Goal: Task Accomplishment & Management: Use online tool/utility

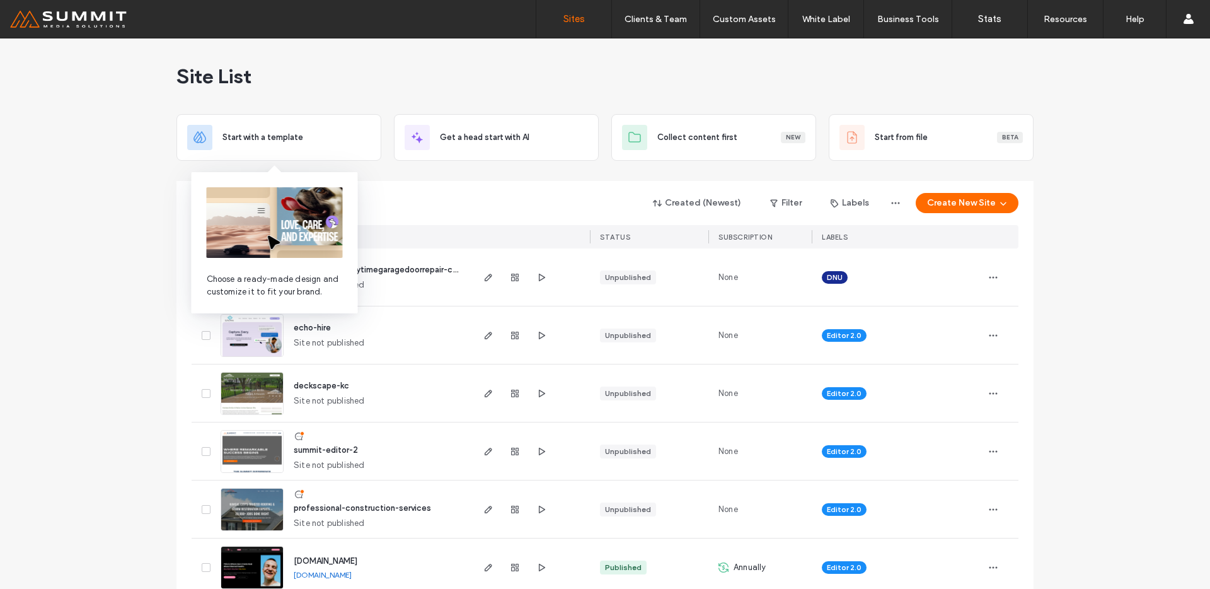
click at [243, 203] on img at bounding box center [275, 222] width 136 height 71
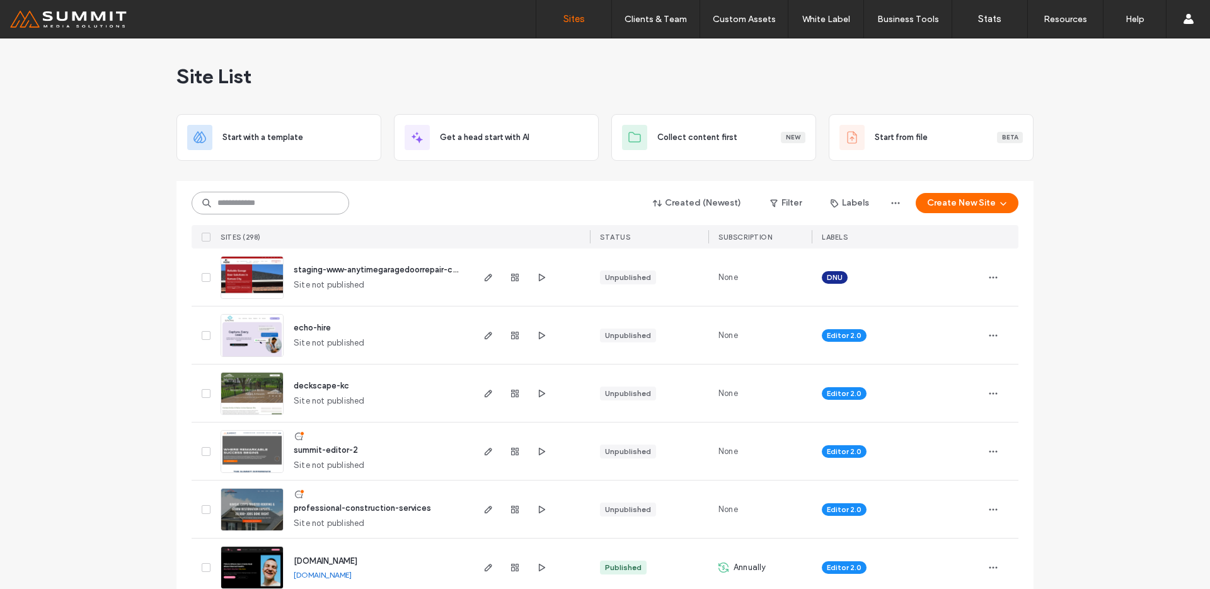
click at [322, 207] on input at bounding box center [271, 203] width 158 height 23
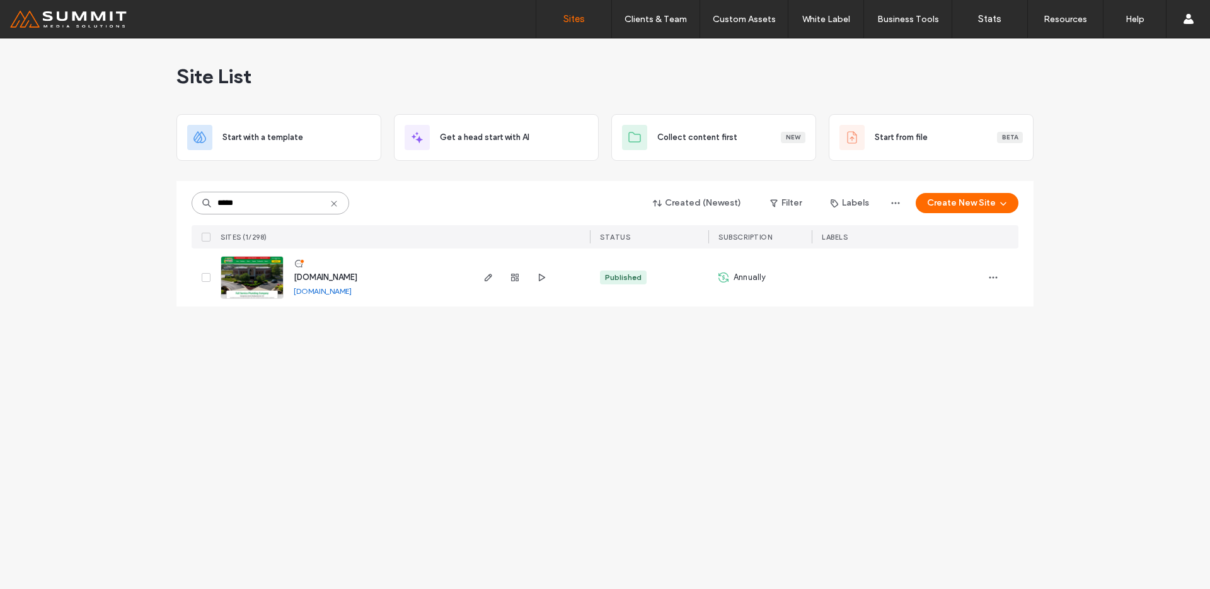
type input "*****"
click at [233, 291] on img at bounding box center [252, 300] width 62 height 86
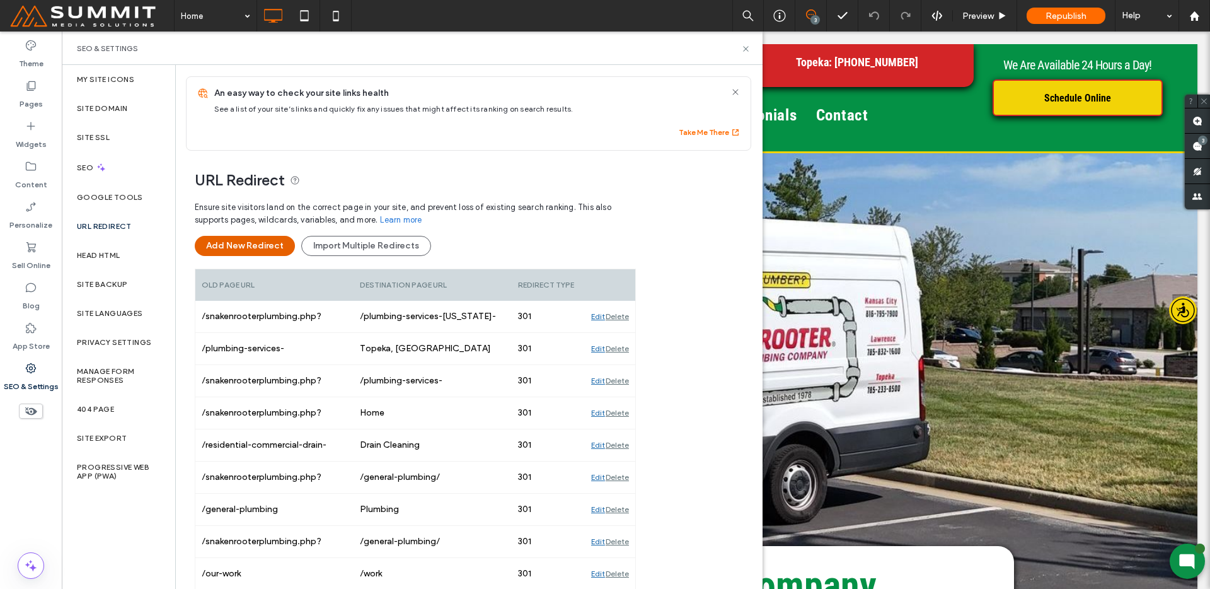
click at [250, 246] on button "Add New Redirect" at bounding box center [245, 246] width 100 height 20
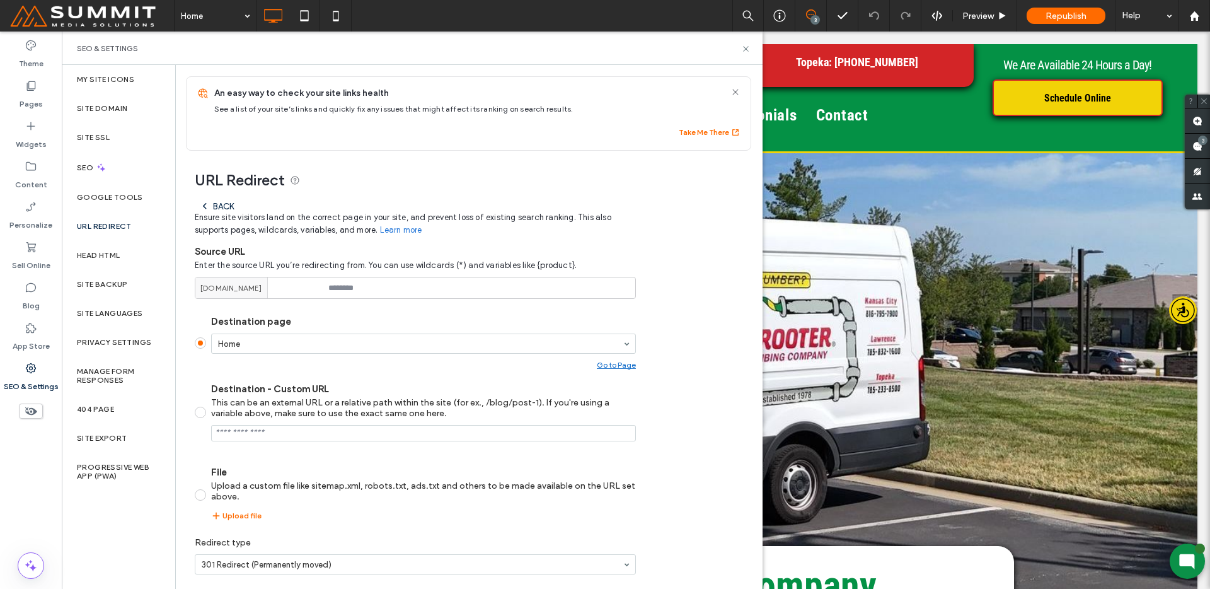
scroll to position [48, 0]
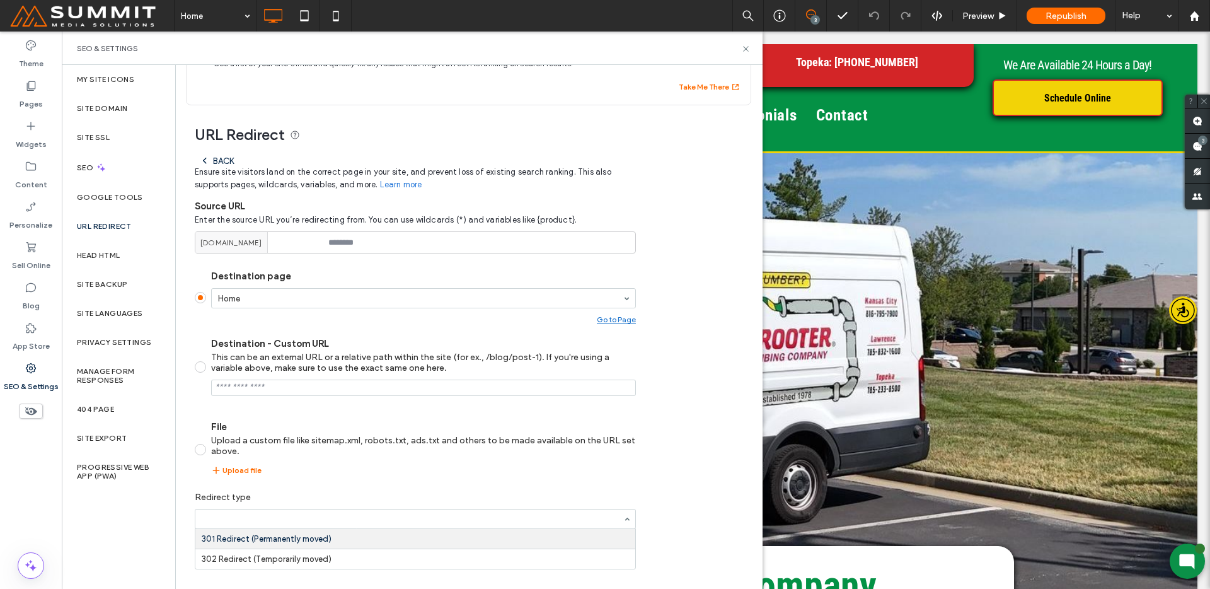
click at [318, 490] on label "Redirect type" at bounding box center [415, 496] width 441 height 23
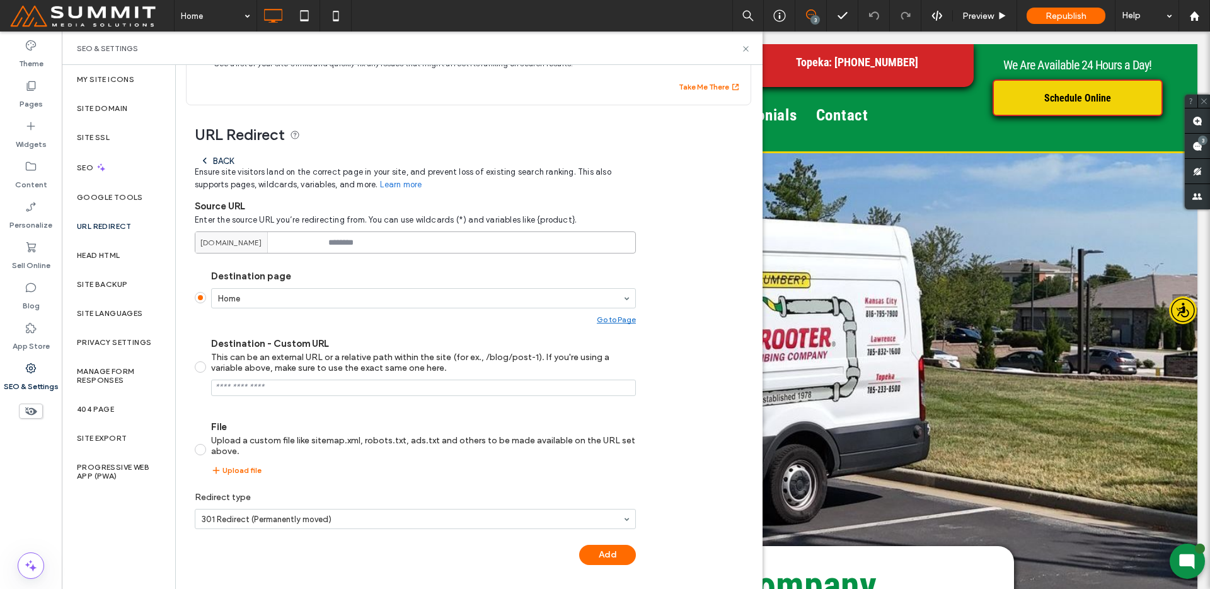
click at [403, 234] on input at bounding box center [415, 242] width 441 height 22
paste input "**********"
drag, startPoint x: 492, startPoint y: 241, endPoint x: 495, endPoint y: 116, distance: 124.8
click at [495, 116] on div "**********" at bounding box center [464, 341] width 576 height 472
type input "**********"
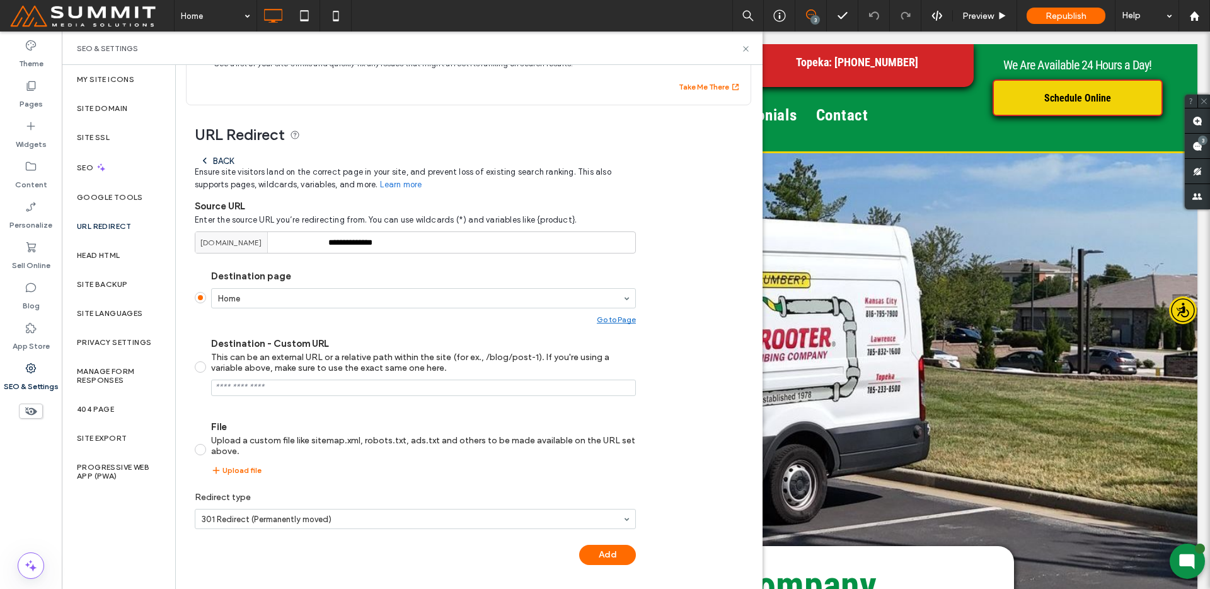
click at [503, 272] on label "Destination page" at bounding box center [423, 275] width 425 height 11
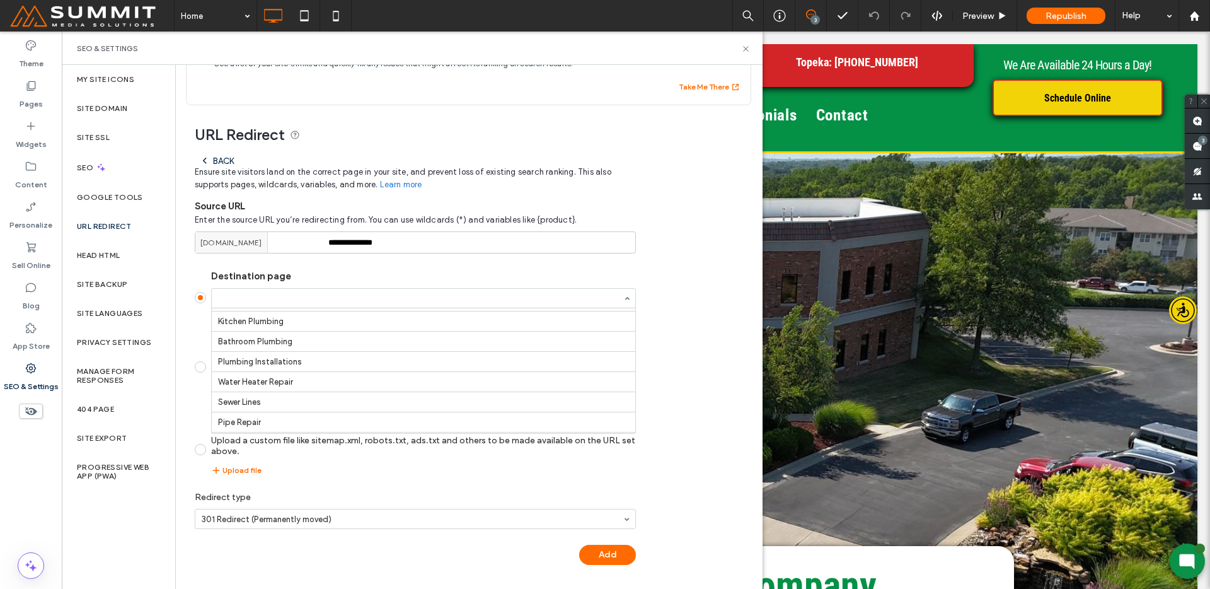
scroll to position [113, 0]
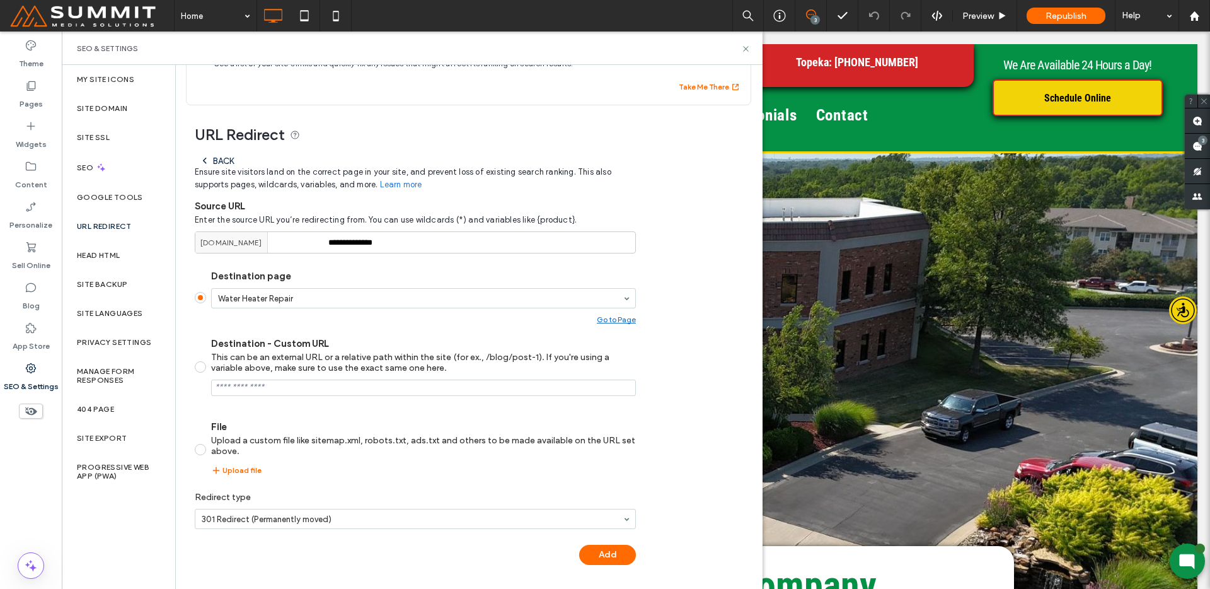
drag, startPoint x: 231, startPoint y: 362, endPoint x: 238, endPoint y: 384, distance: 23.1
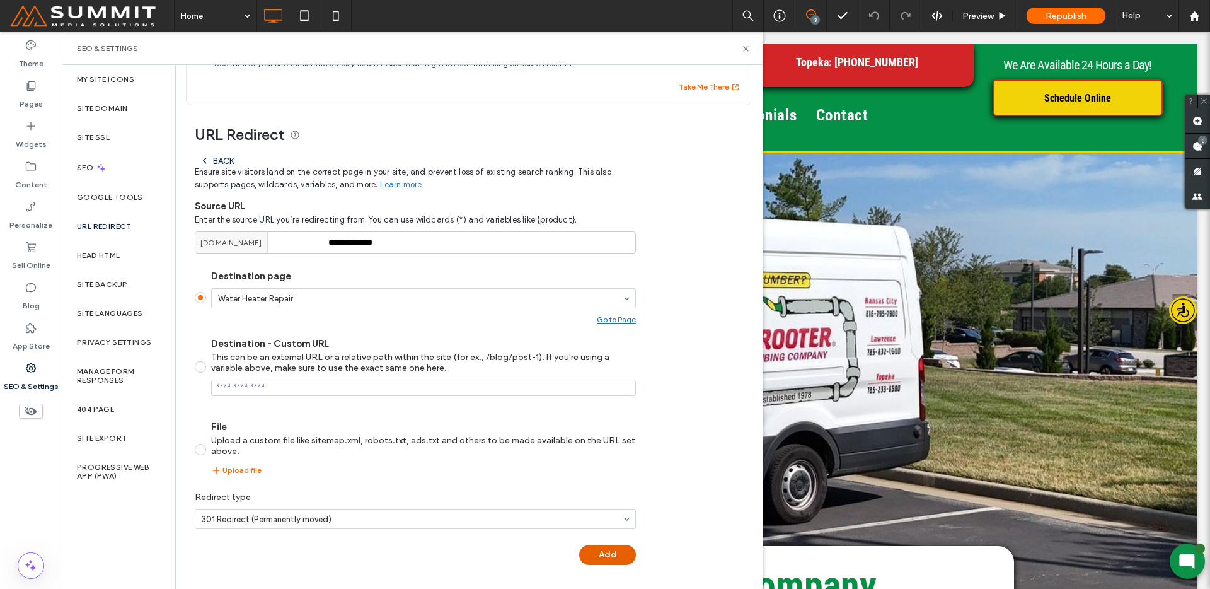
click at [597, 555] on button "Add" at bounding box center [607, 555] width 57 height 20
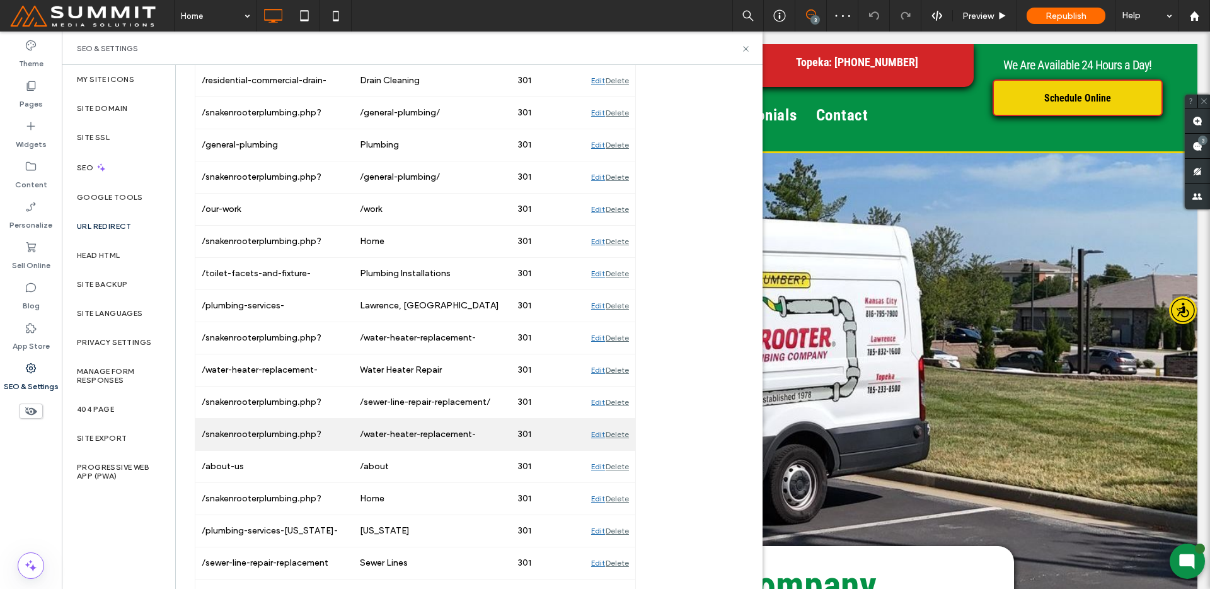
scroll to position [463, 0]
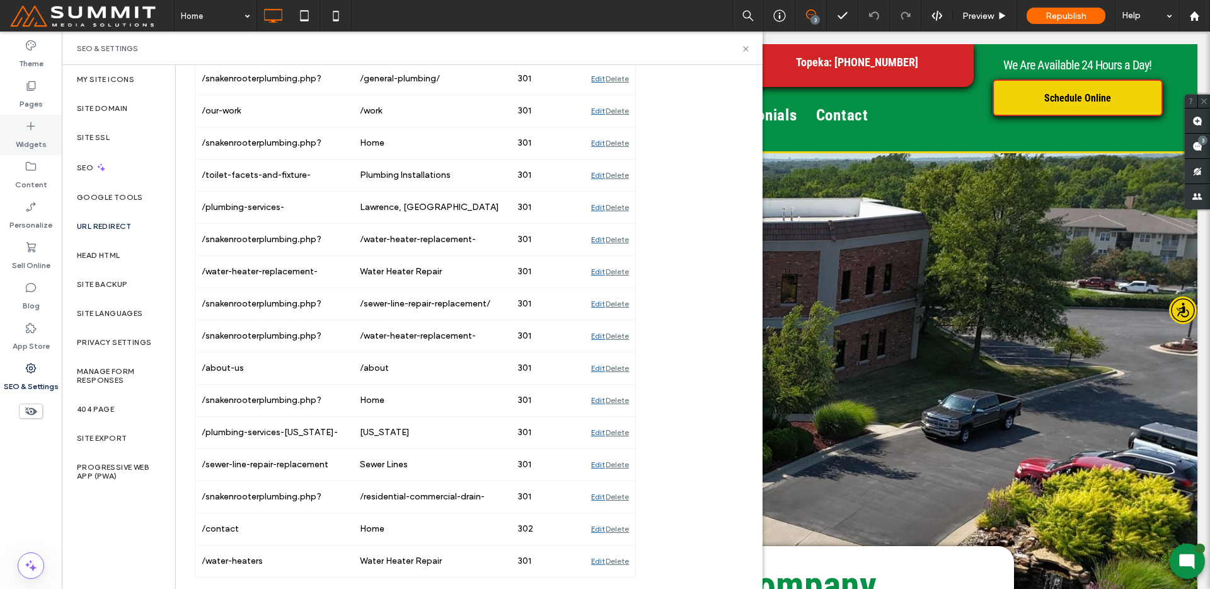
drag, startPoint x: 38, startPoint y: 92, endPoint x: 54, endPoint y: 116, distance: 28.7
click at [38, 93] on label "Pages" at bounding box center [31, 101] width 23 height 18
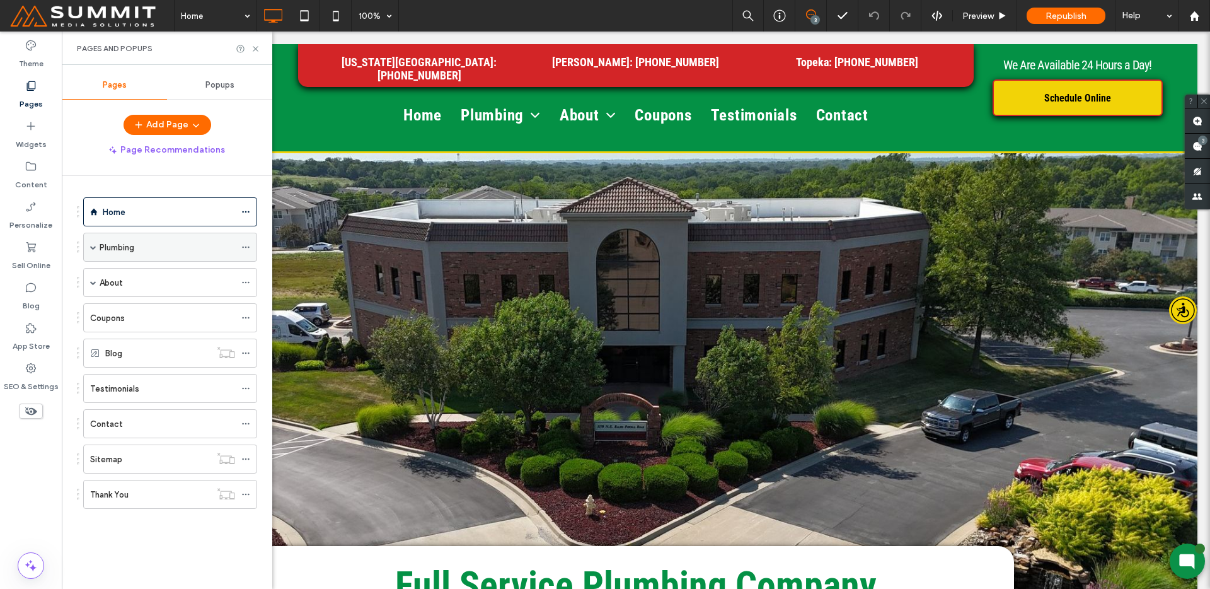
click at [91, 253] on span at bounding box center [93, 247] width 6 height 28
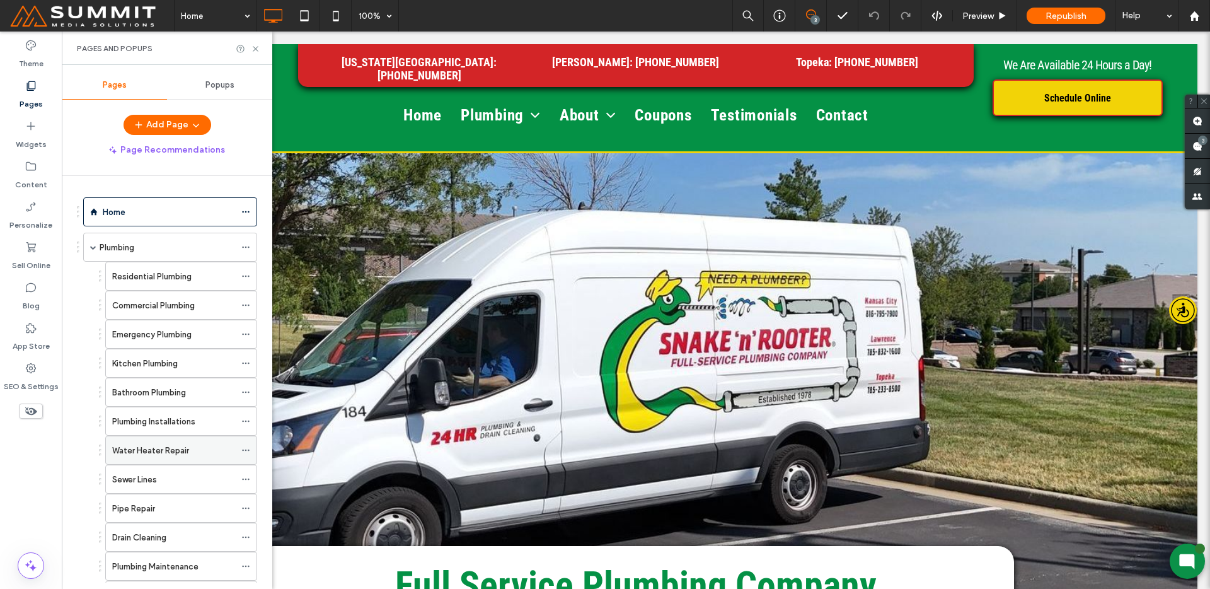
click at [247, 451] on icon at bounding box center [245, 450] width 9 height 9
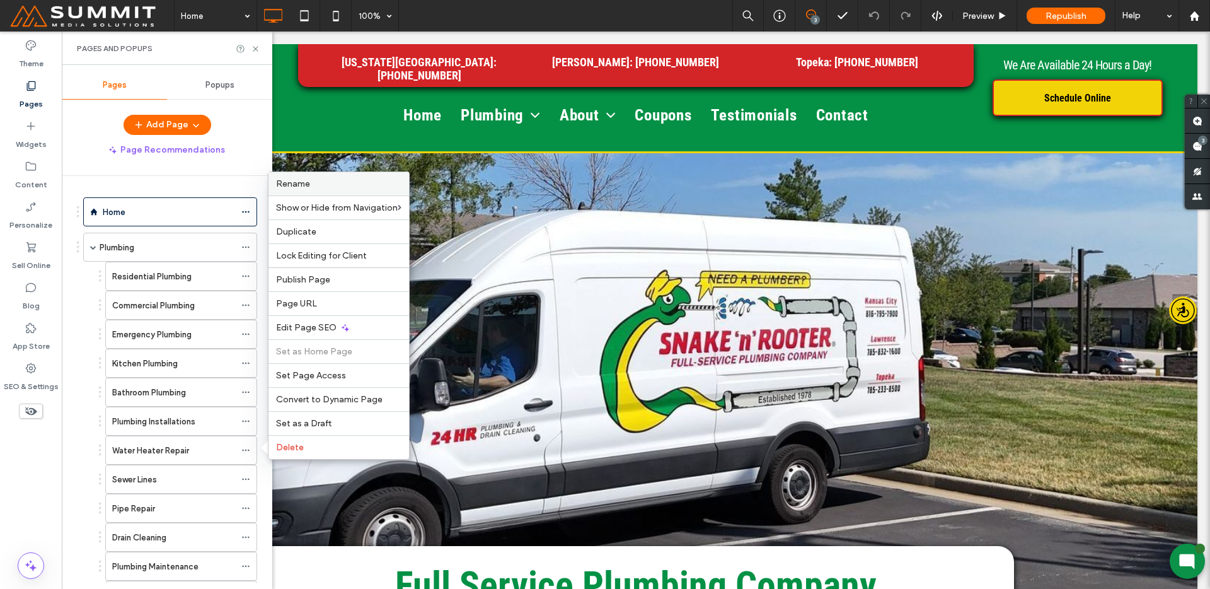
click at [371, 190] on div "Rename" at bounding box center [339, 183] width 141 height 23
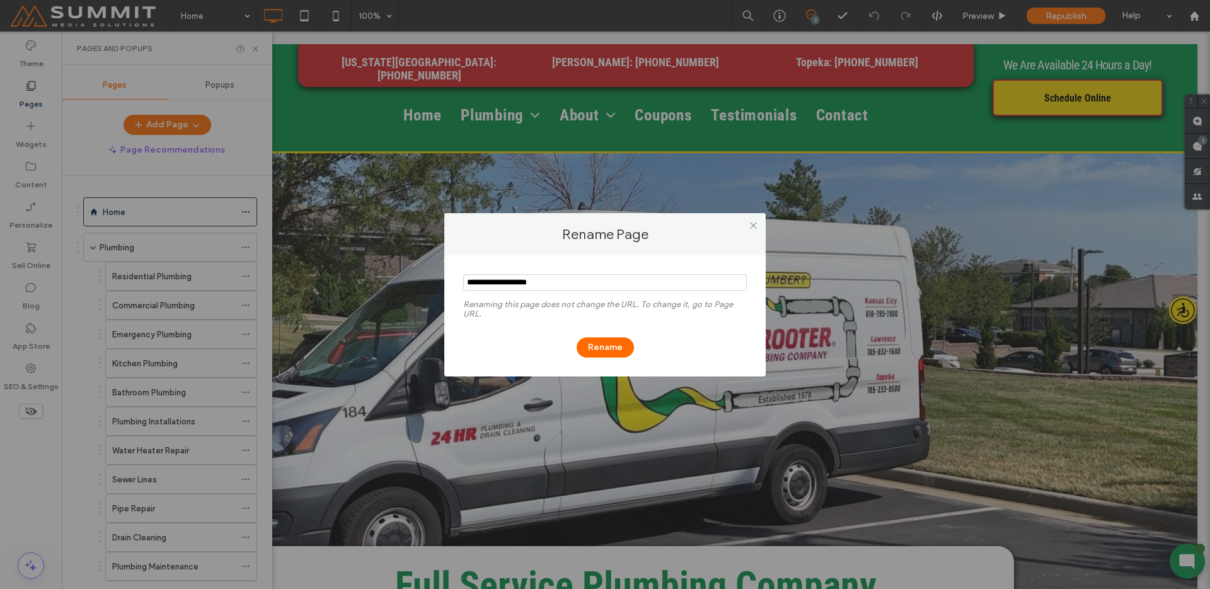
drag, startPoint x: 755, startPoint y: 225, endPoint x: 646, endPoint y: 311, distance: 139.2
click at [755, 225] on icon at bounding box center [753, 225] width 9 height 9
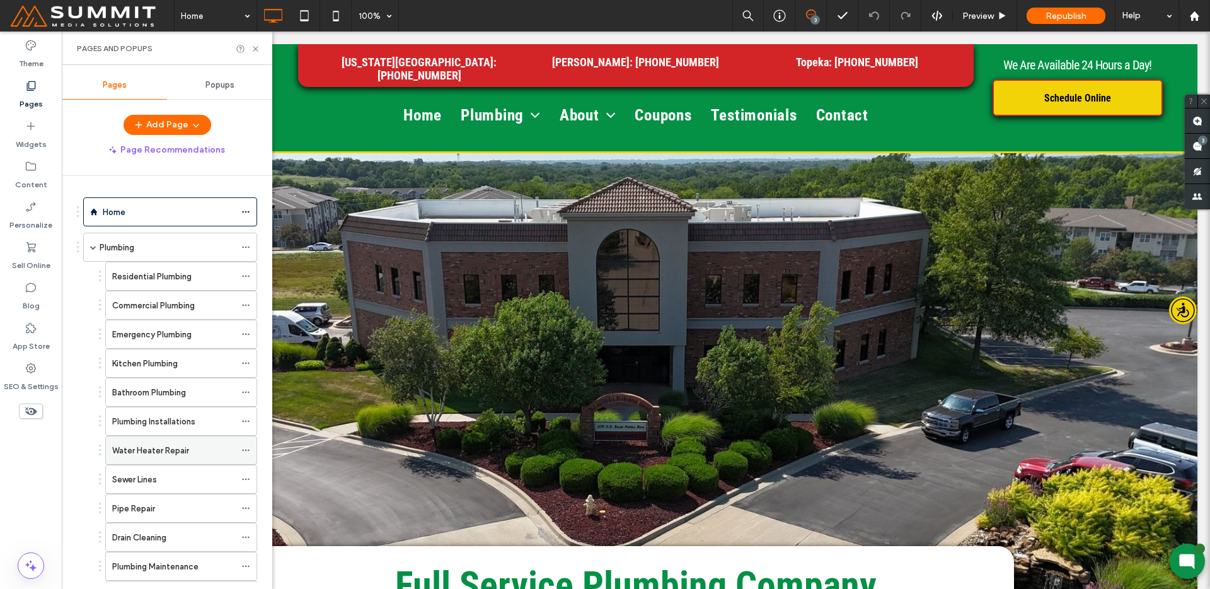
click at [247, 448] on icon at bounding box center [245, 450] width 9 height 9
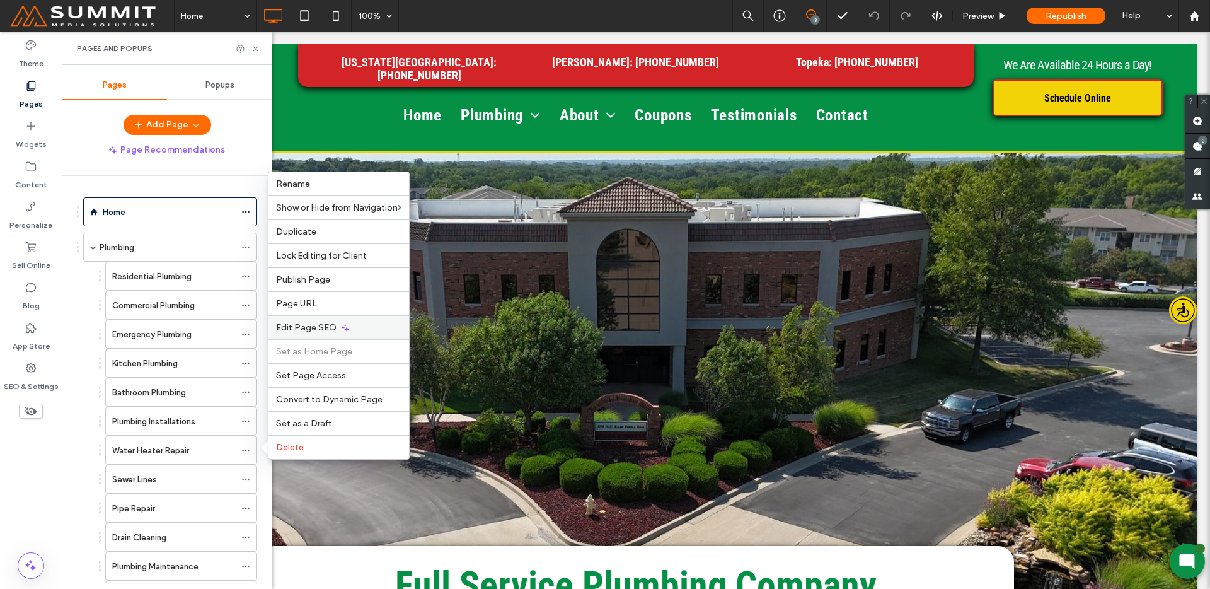
click at [323, 329] on span "Edit Page SEO" at bounding box center [306, 327] width 61 height 11
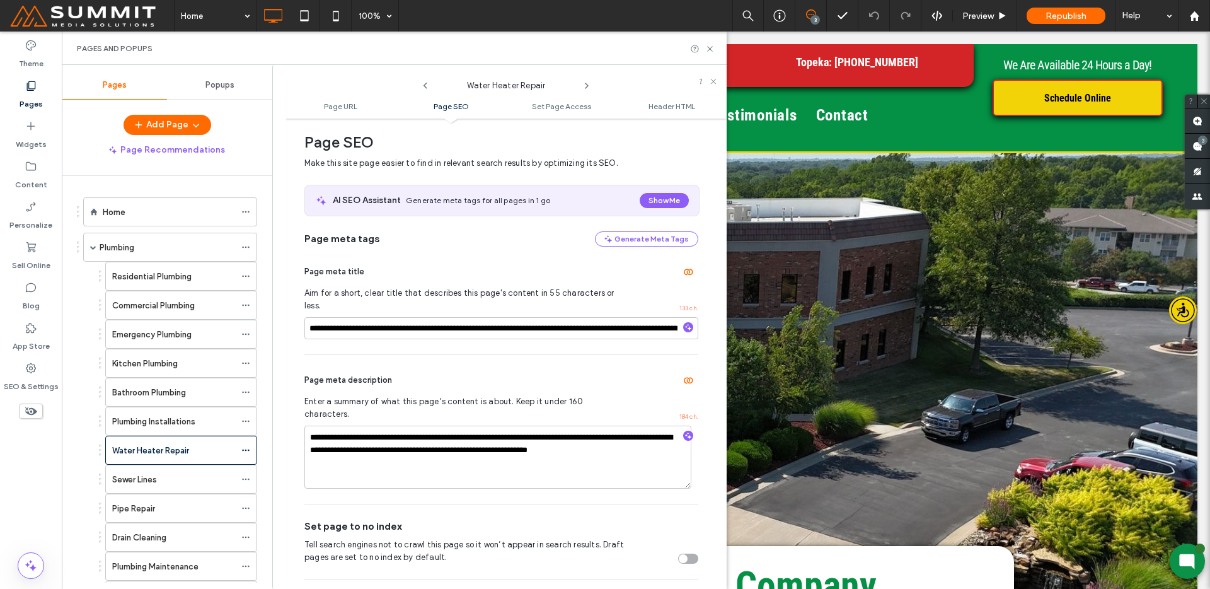
scroll to position [0, 0]
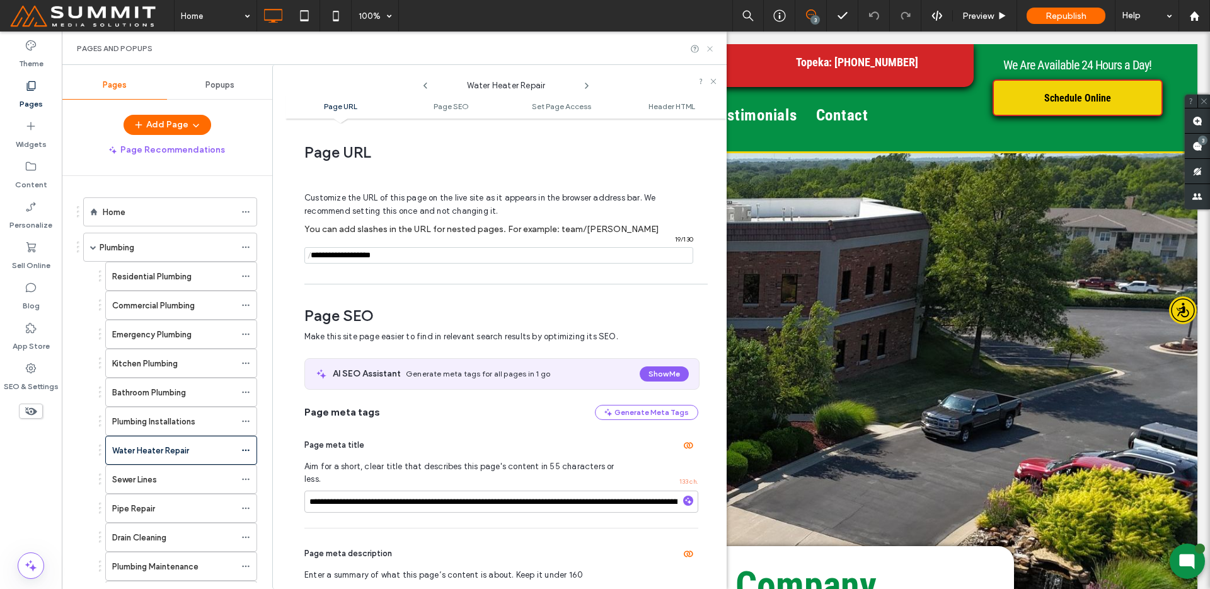
click at [706, 52] on icon at bounding box center [709, 48] width 9 height 9
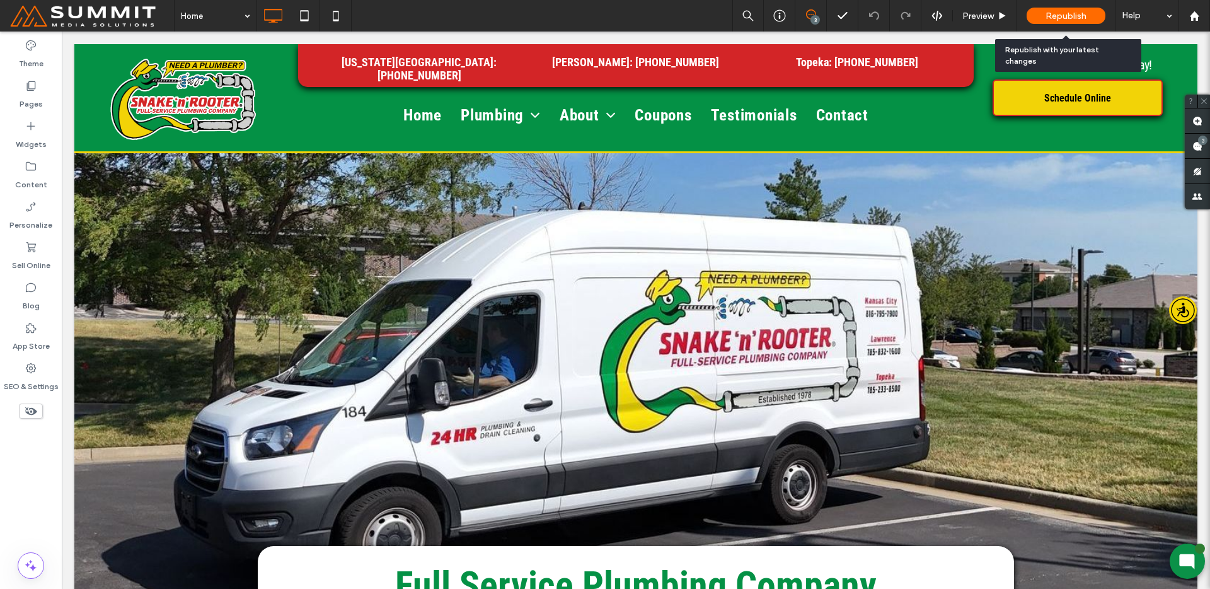
click at [1086, 9] on div "Republish" at bounding box center [1066, 16] width 79 height 16
